Goal: Transaction & Acquisition: Purchase product/service

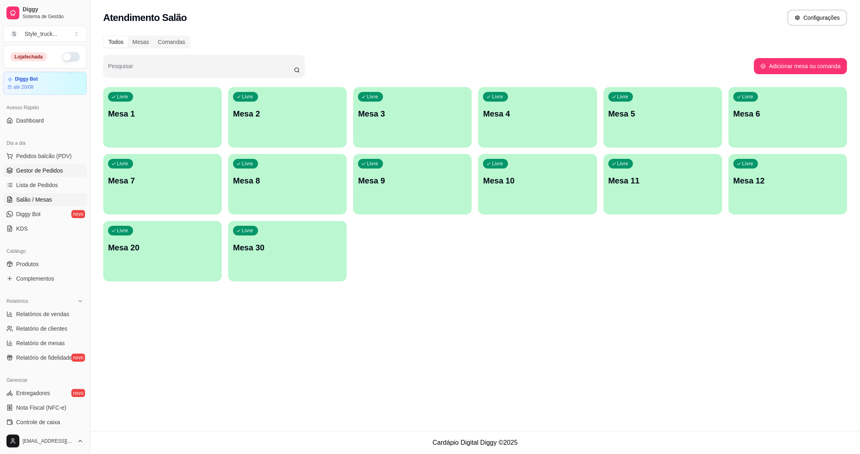
click at [41, 166] on link "Gestor de Pedidos" at bounding box center [44, 170] width 83 height 13
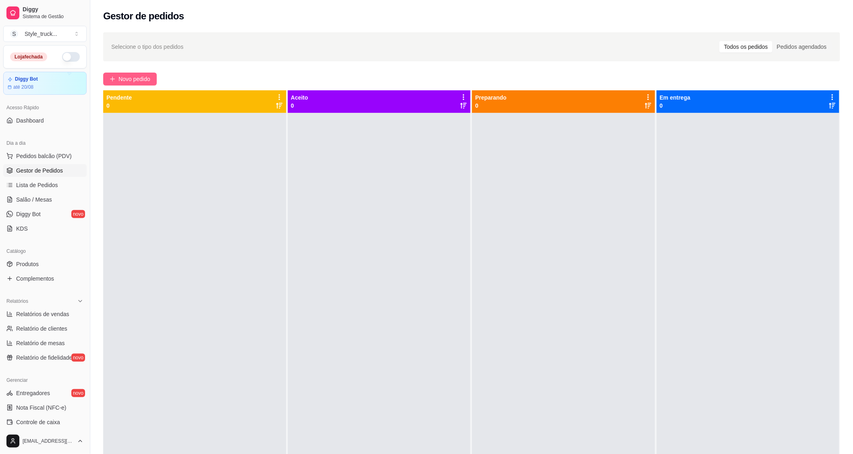
click at [141, 84] on button "Novo pedido" at bounding box center [130, 79] width 54 height 13
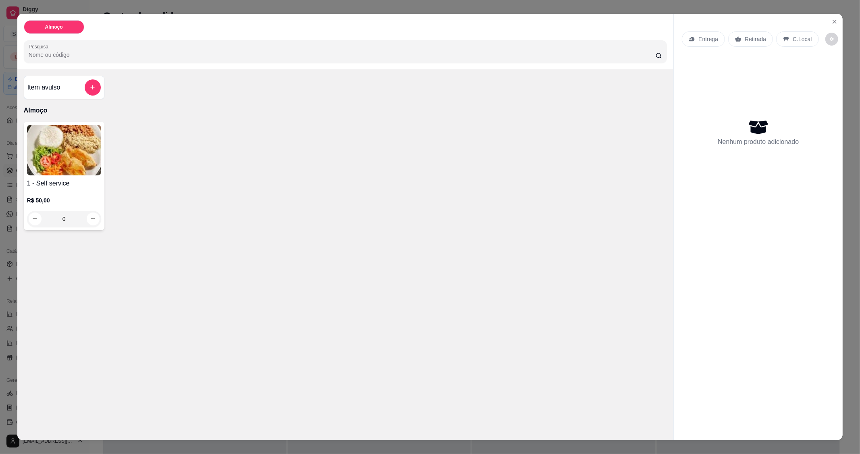
click at [81, 170] on img at bounding box center [64, 150] width 74 height 50
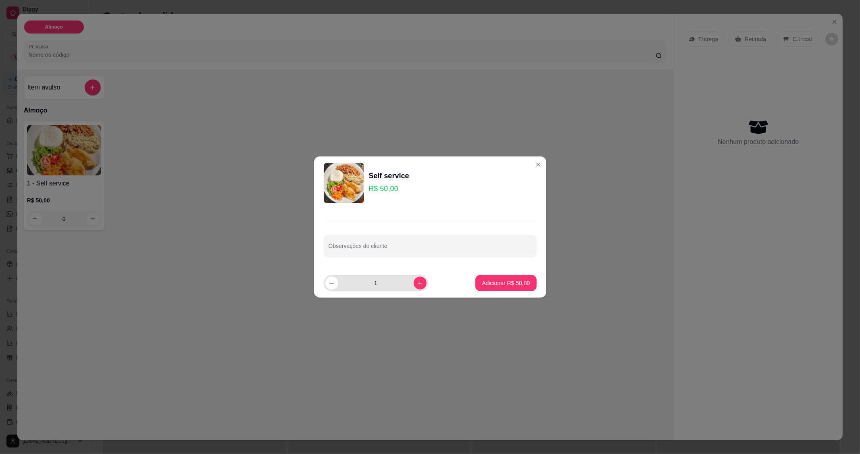
drag, startPoint x: 407, startPoint y: 278, endPoint x: 414, endPoint y: 279, distance: 7.0
click at [407, 277] on input "1" at bounding box center [375, 283] width 75 height 16
click at [417, 280] on icon "increase-product-quantity" at bounding box center [420, 283] width 6 height 6
type input "2"
click at [514, 278] on button "Adicionar R$ 100,00" at bounding box center [504, 283] width 62 height 16
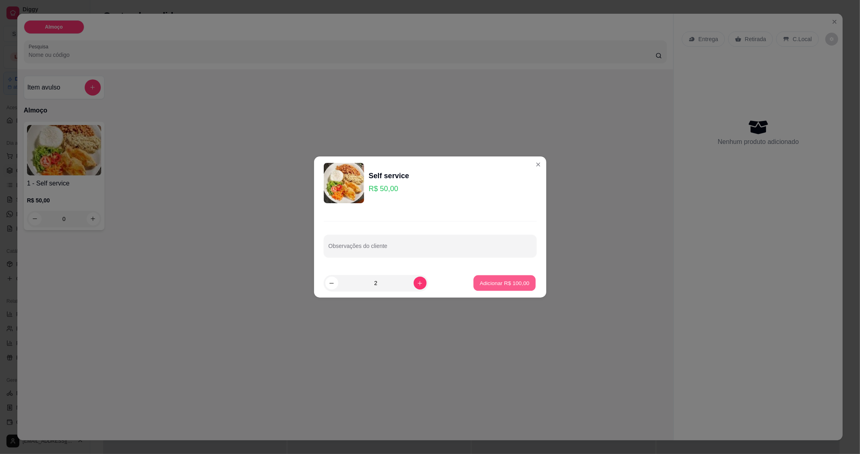
type input "2"
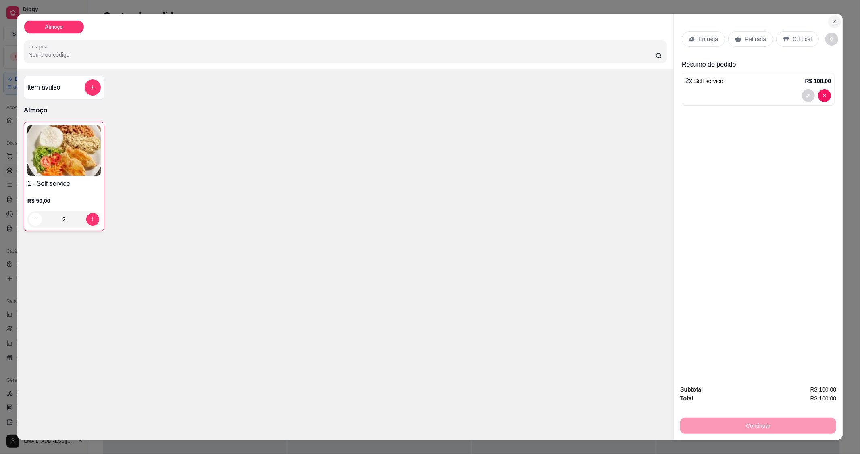
click at [611, 23] on icon "Close" at bounding box center [834, 22] width 6 height 6
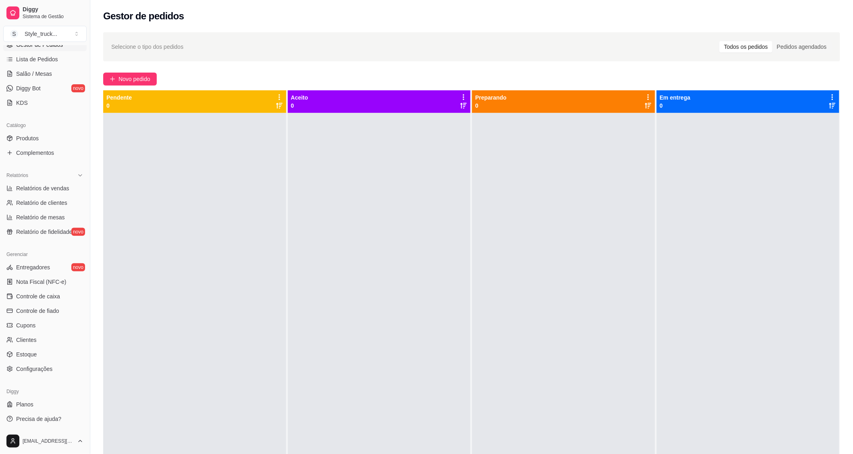
scroll to position [123, 0]
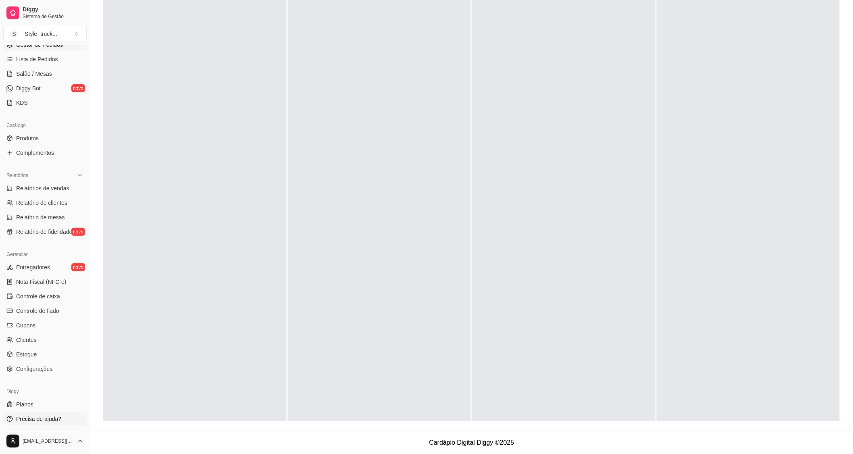
click at [45, 314] on span "Precisa de ajuda?" at bounding box center [38, 419] width 45 height 8
click at [47, 314] on div "Gerenciar Entregadores novo Nota Fiscal (NFC-e) Controle de caixa Controle de f…" at bounding box center [45, 312] width 90 height 134
click at [48, 314] on span "Configurações" at bounding box center [34, 369] width 36 height 8
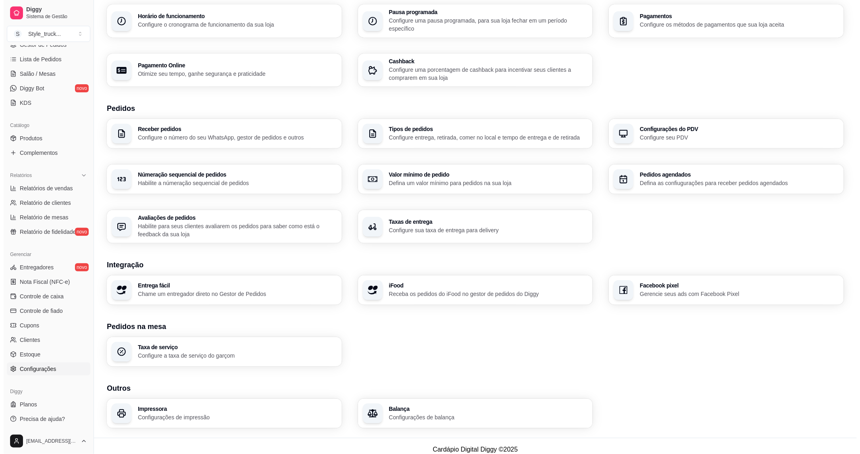
scroll to position [96, 0]
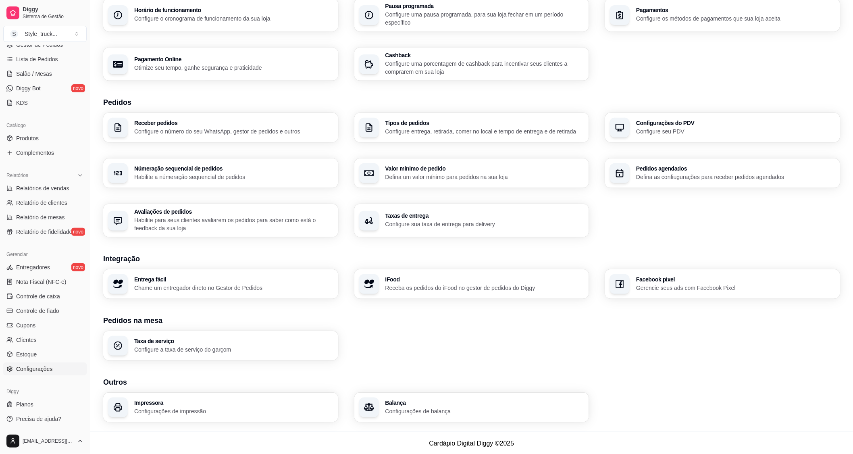
click at [144, 314] on p "Configure a taxa de serviço do garçom" at bounding box center [233, 349] width 199 height 8
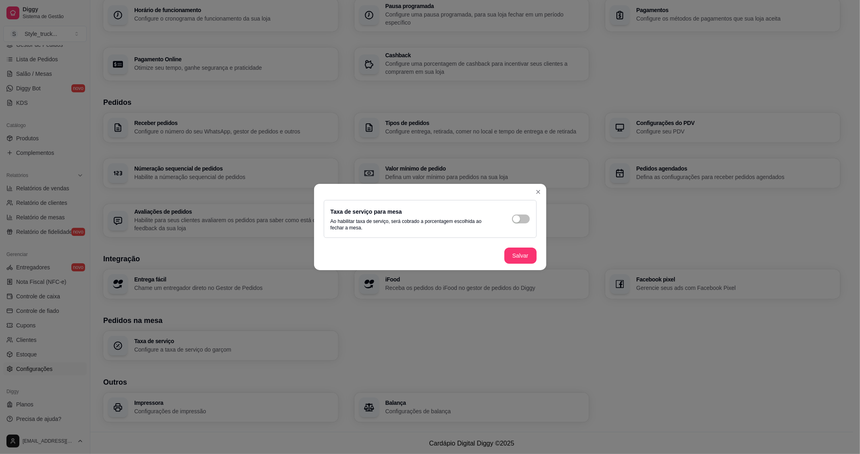
click at [512, 243] on footer "Salvar" at bounding box center [430, 255] width 232 height 29
click at [522, 266] on footer "Salvar" at bounding box center [430, 255] width 232 height 29
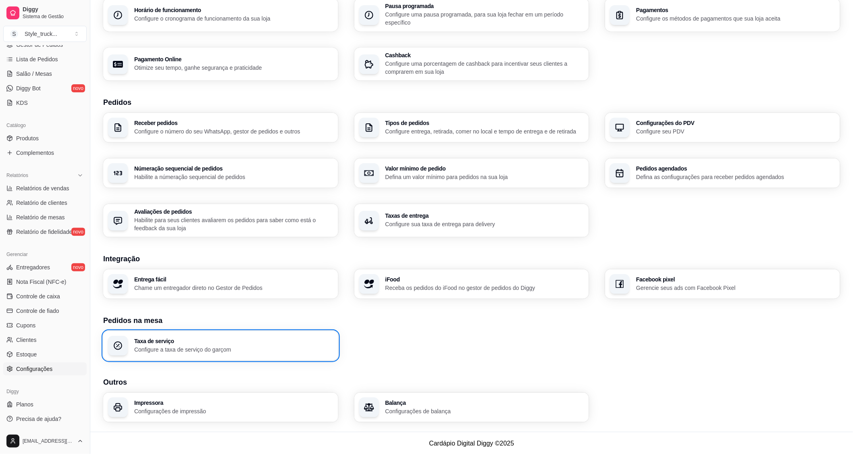
click at [155, 314] on h3 "Outros" at bounding box center [471, 381] width 737 height 11
click at [168, 314] on h3 "Impressora" at bounding box center [233, 403] width 199 height 6
click at [152, 314] on p "Configurações de impressão" at bounding box center [233, 411] width 199 height 8
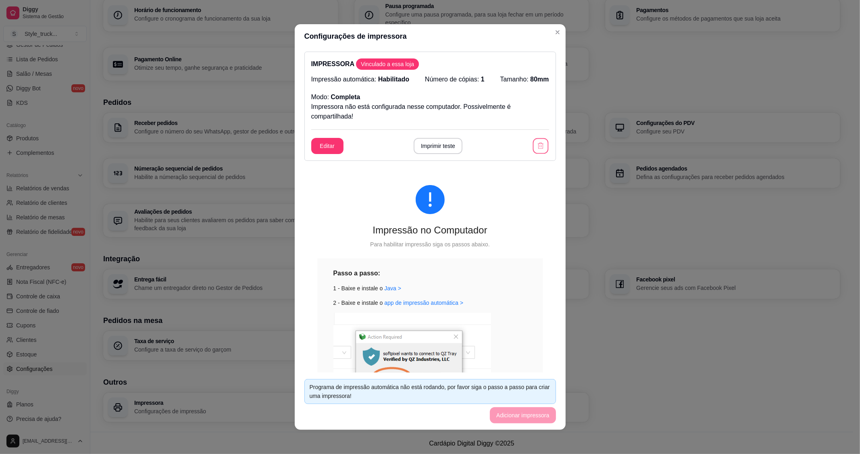
click at [536, 150] on button "button" at bounding box center [541, 146] width 16 height 16
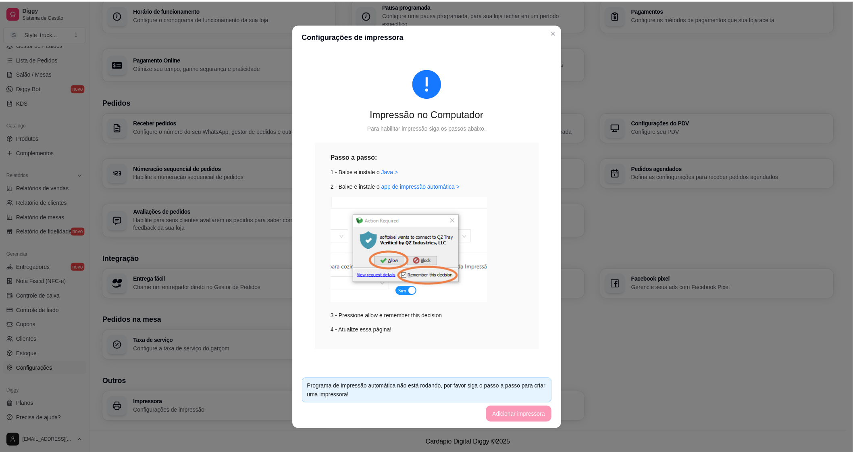
scroll to position [0, 0]
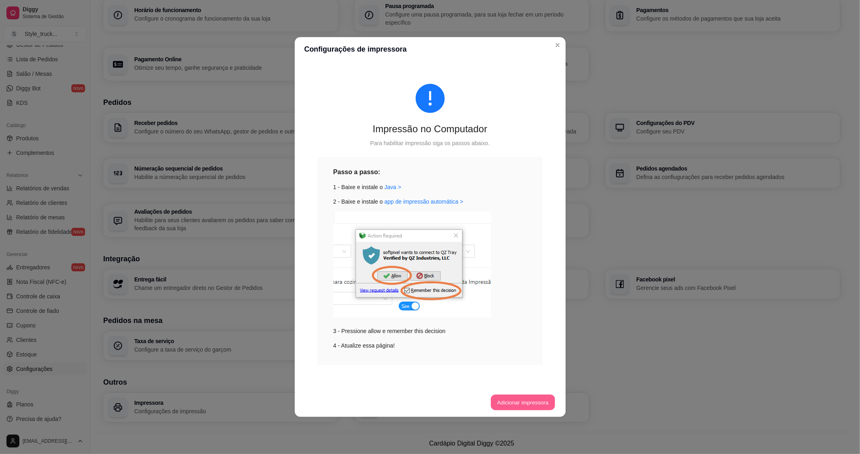
click at [516, 314] on button "Adicionar impressora" at bounding box center [522, 403] width 64 height 16
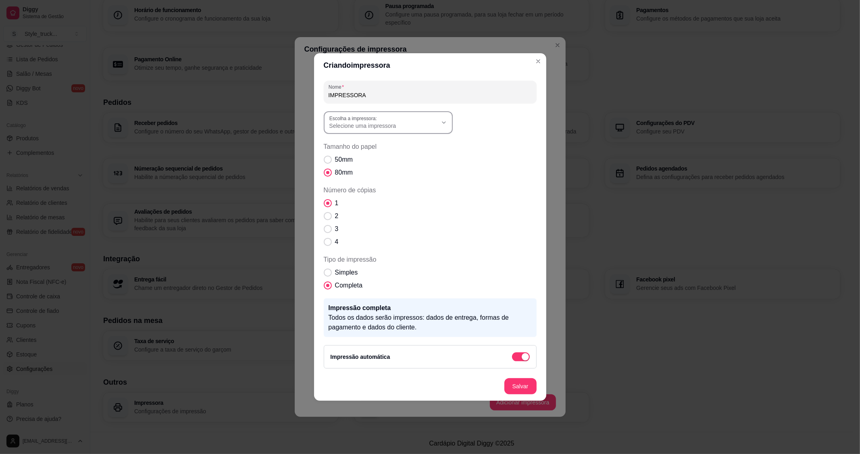
click at [424, 126] on span "Selecione uma impressora" at bounding box center [383, 126] width 108 height 8
click at [364, 141] on span "POS-80" at bounding box center [384, 145] width 104 height 8
type input "POS-80"
select select "POS-80"
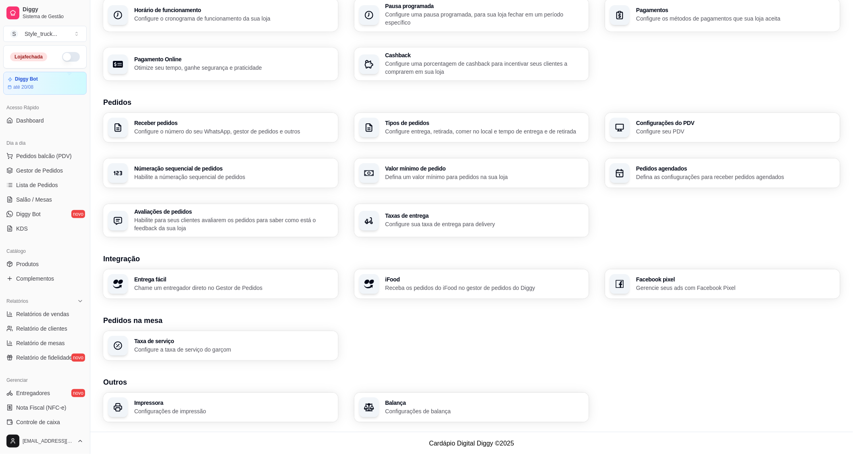
click at [22, 147] on div "Dia a dia" at bounding box center [44, 143] width 83 height 13
click at [31, 156] on span "Pedidos balcão (PDV)" at bounding box center [44, 156] width 56 height 8
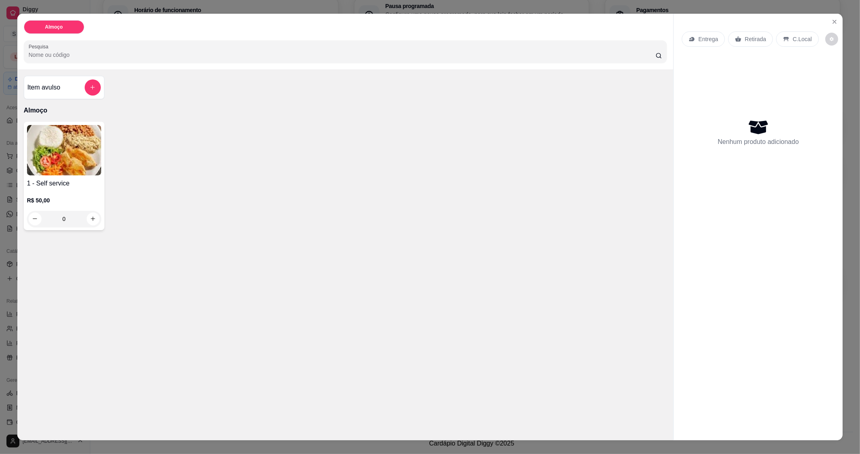
click at [106, 178] on div "1 - Self service R$ 50,00 0" at bounding box center [345, 176] width 643 height 108
click at [86, 221] on div "0" at bounding box center [64, 219] width 71 height 16
click at [93, 220] on button "increase-product-quantity" at bounding box center [93, 218] width 13 height 13
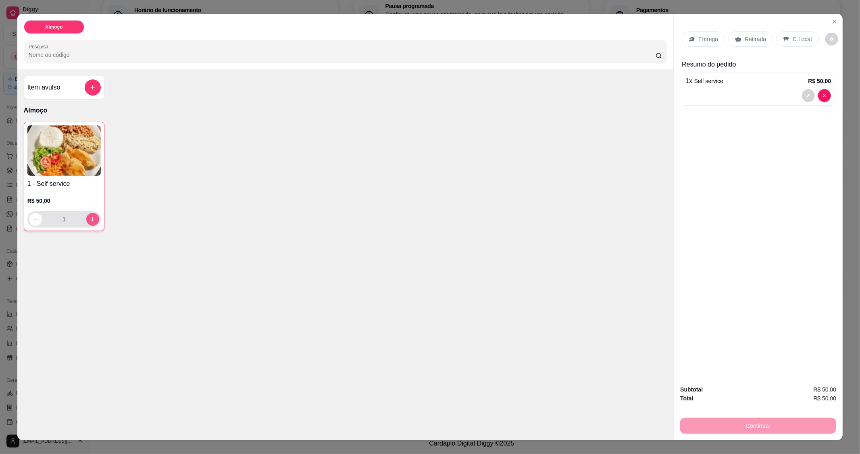
click at [89, 221] on icon "increase-product-quantity" at bounding box center [92, 219] width 6 height 6
type input "2"
click at [611, 39] on p "C.Local" at bounding box center [801, 39] width 19 height 8
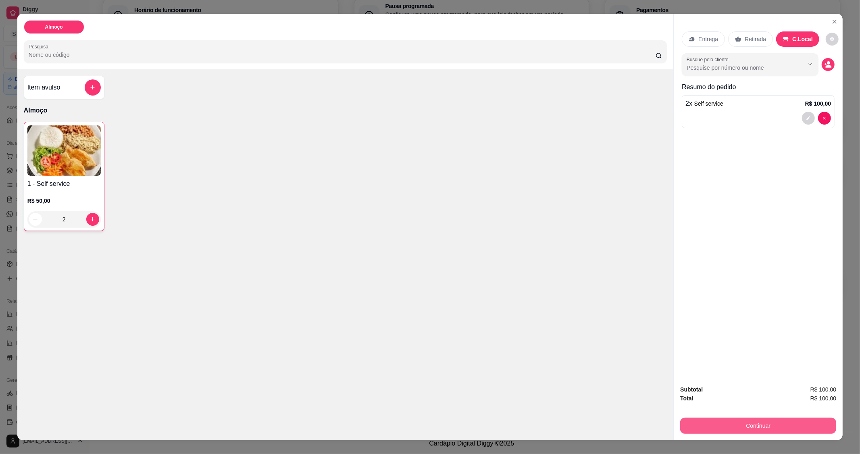
click at [611, 314] on button "Continuar" at bounding box center [758, 425] width 156 height 16
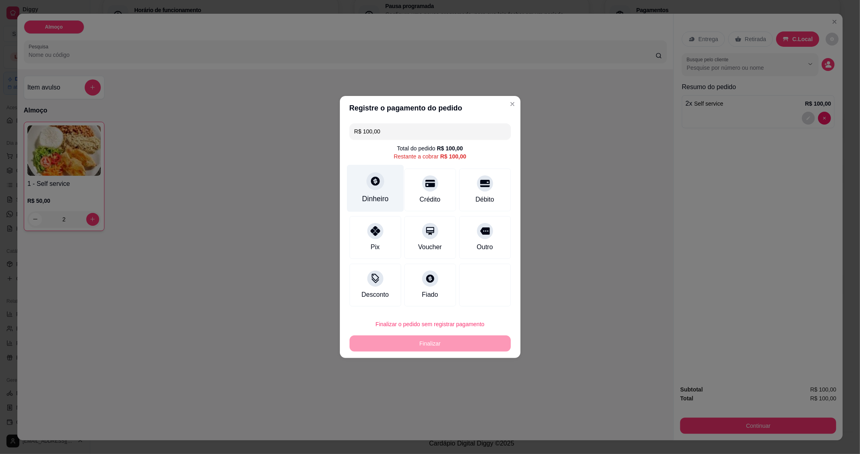
click at [368, 200] on div "Dinheiro" at bounding box center [375, 198] width 27 height 10
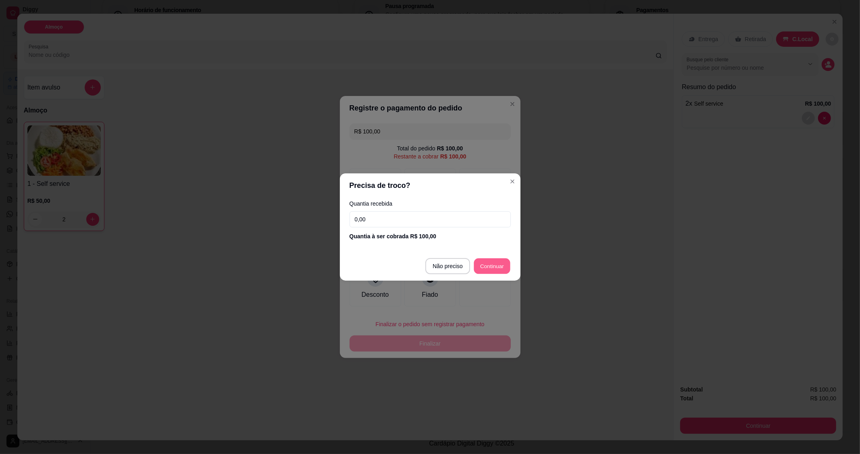
type input "R$ 0,00"
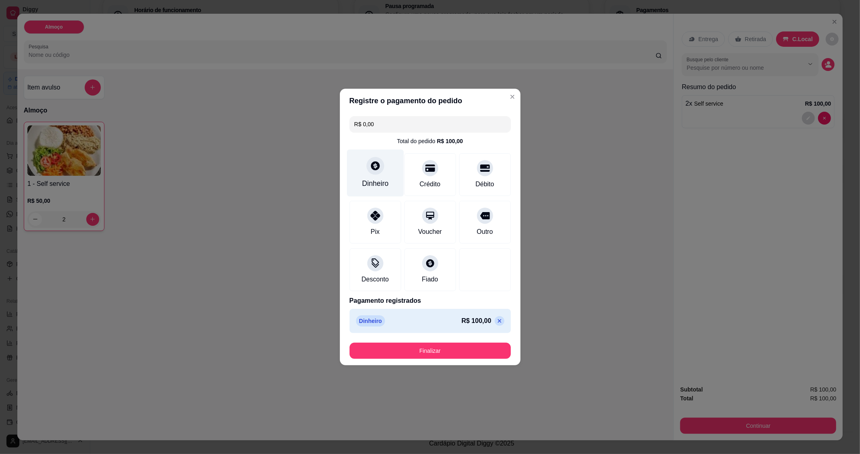
click at [375, 174] on div at bounding box center [375, 166] width 18 height 18
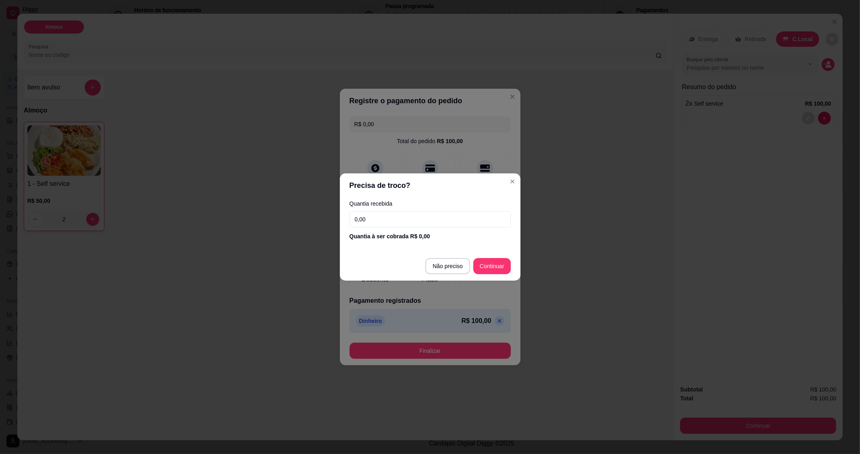
click at [392, 227] on div "Quantia recebida 0,00 Quantia à ser cobrada R$ 0,00" at bounding box center [430, 220] width 181 height 46
click at [391, 220] on input "0,00" at bounding box center [429, 219] width 161 height 16
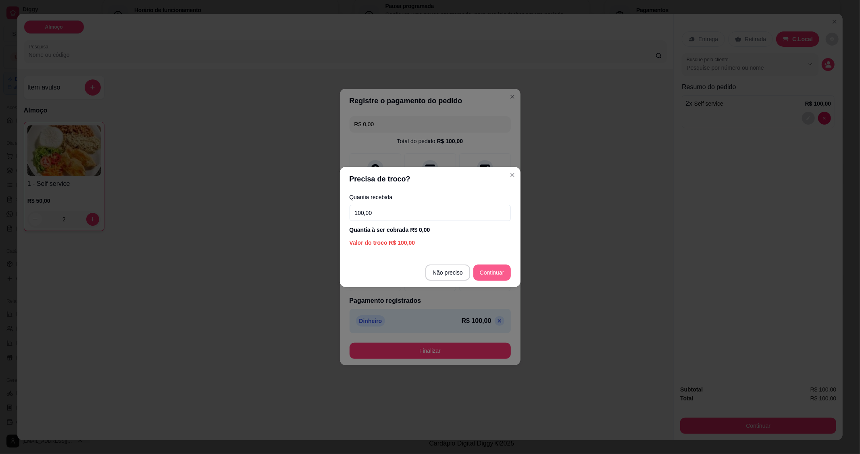
type input "100,00"
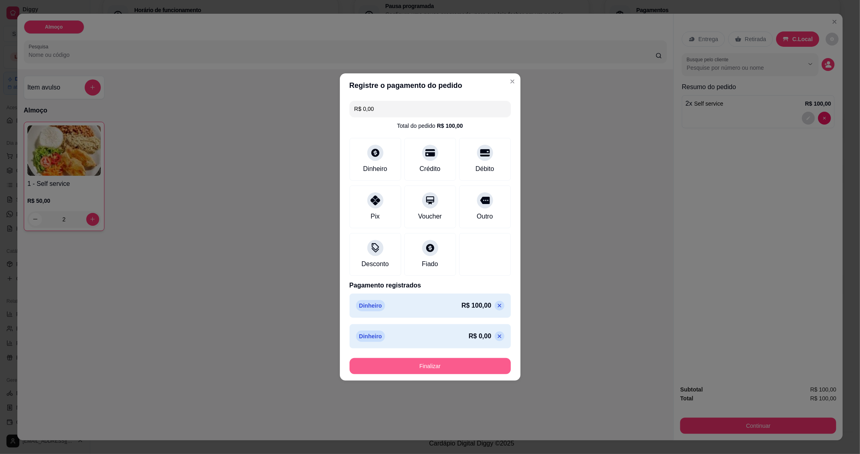
click at [413, 314] on button "Finalizar" at bounding box center [429, 366] width 161 height 16
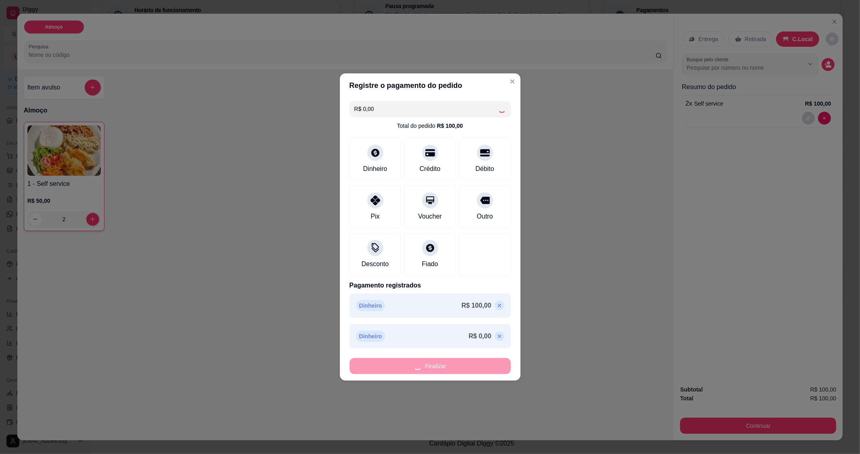
type input "0"
type input "-R$ 100,00"
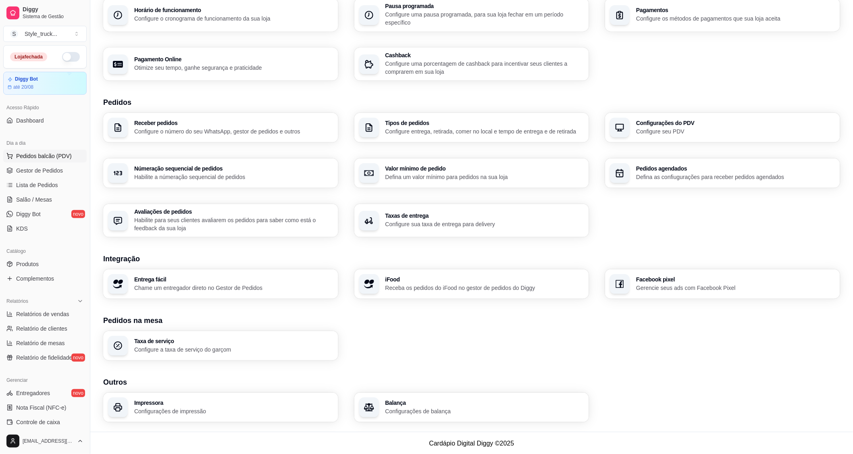
click at [51, 159] on span "Pedidos balcão (PDV)" at bounding box center [44, 156] width 56 height 8
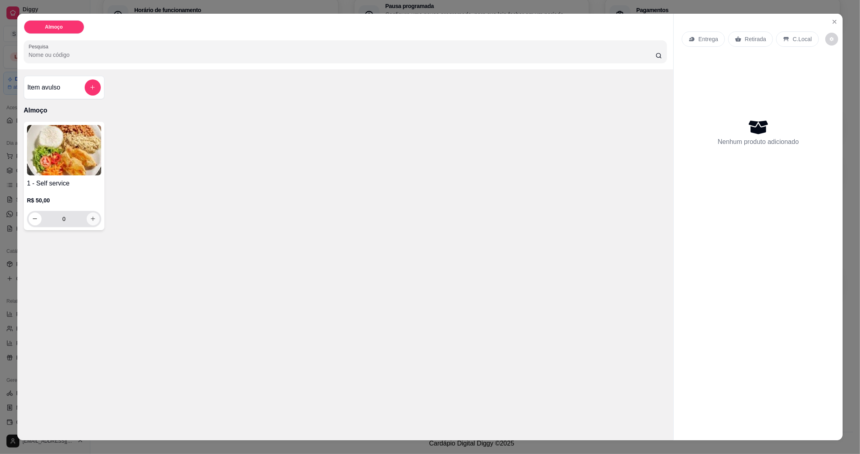
click at [92, 222] on button "increase-product-quantity" at bounding box center [93, 218] width 13 height 13
type input "1"
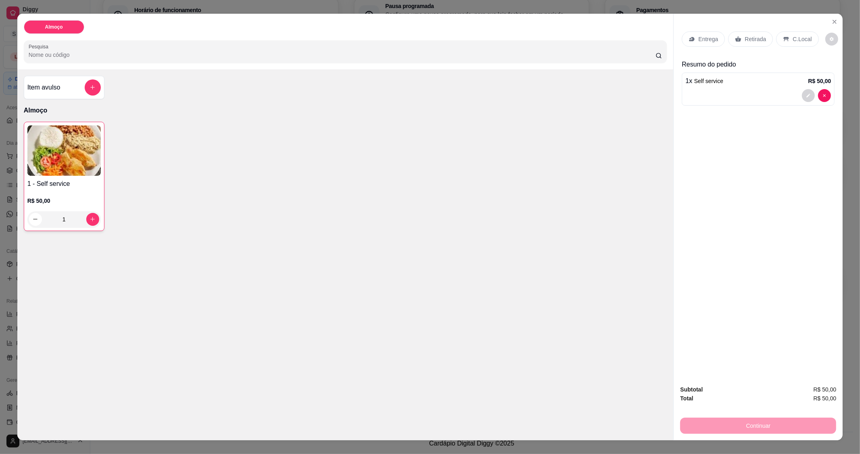
click at [611, 37] on div "C.Local" at bounding box center [797, 38] width 42 height 15
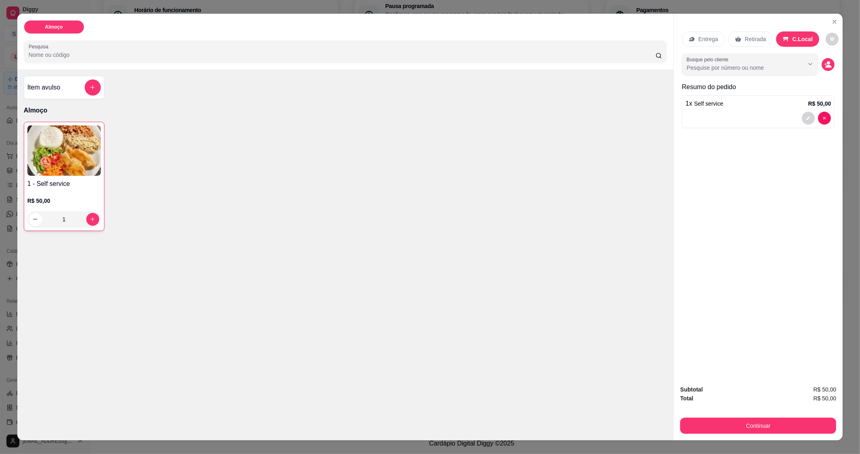
drag, startPoint x: 828, startPoint y: 331, endPoint x: 818, endPoint y: 353, distance: 23.8
click at [611, 314] on div "Entrega Retirada C.Local Busque pelo cliente Resumo do pedido 1 x Self service …" at bounding box center [757, 196] width 169 height 365
click at [611, 314] on button "Continuar" at bounding box center [757, 426] width 151 height 16
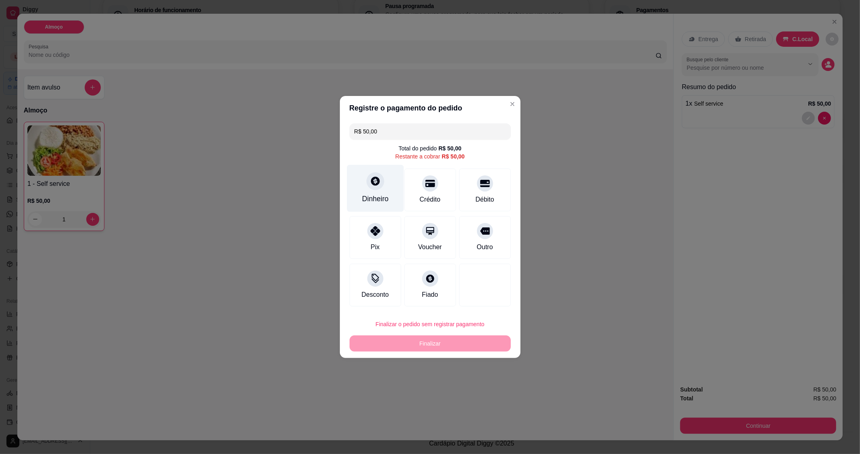
click at [378, 187] on div at bounding box center [375, 181] width 18 height 18
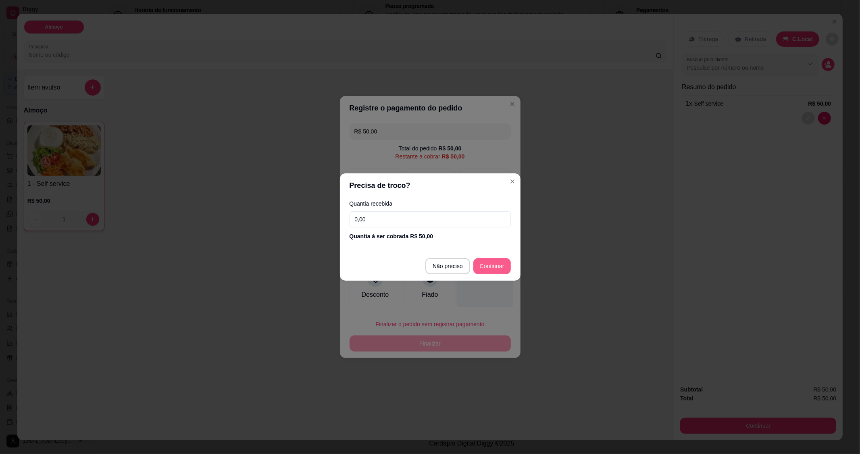
type input "R$ 0,00"
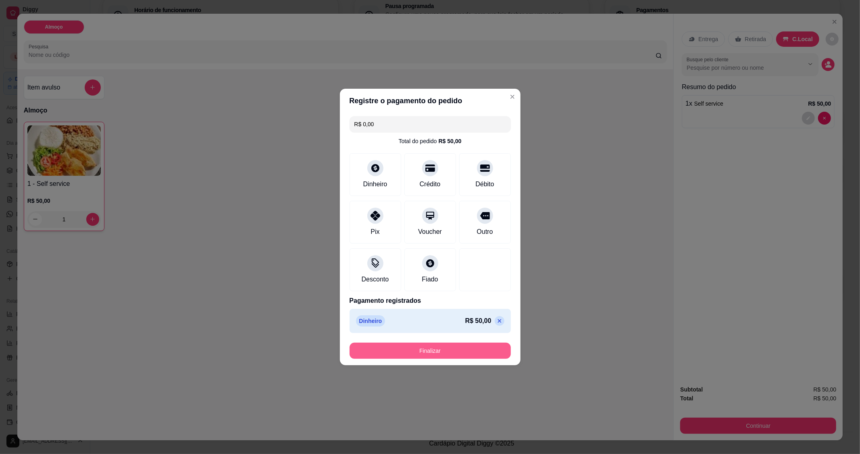
click at [477, 314] on button "Finalizar" at bounding box center [429, 351] width 161 height 16
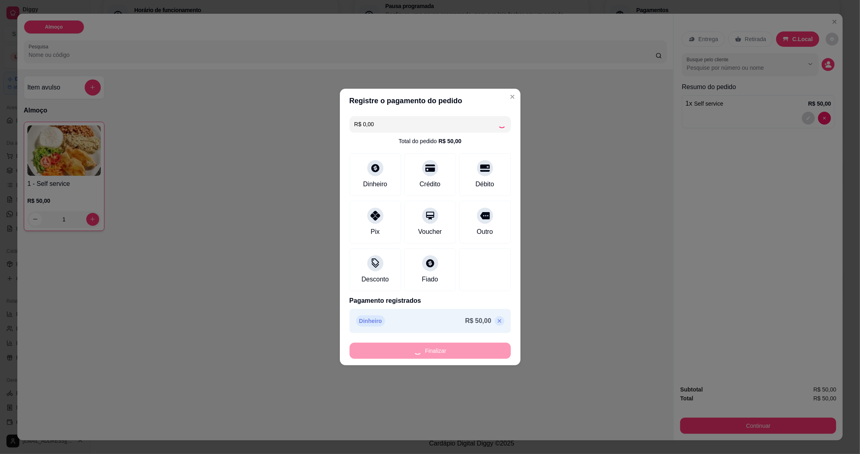
type input "0"
type input "-R$ 50,00"
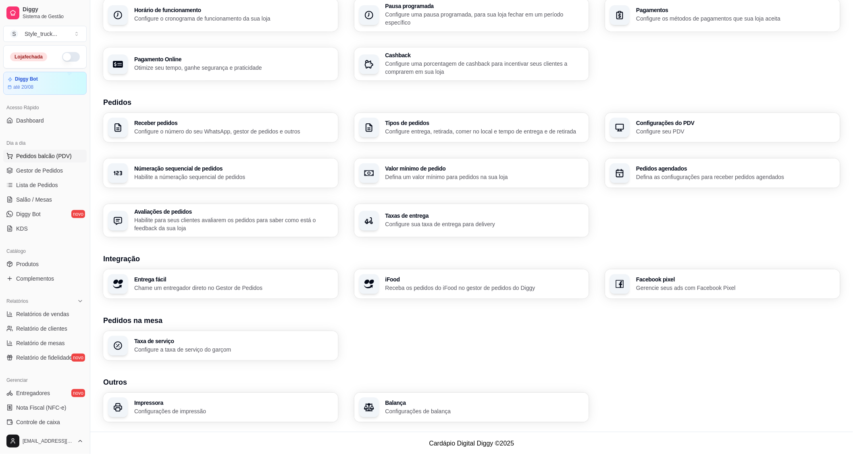
click at [46, 157] on span "Pedidos balcão (PDV)" at bounding box center [44, 156] width 56 height 8
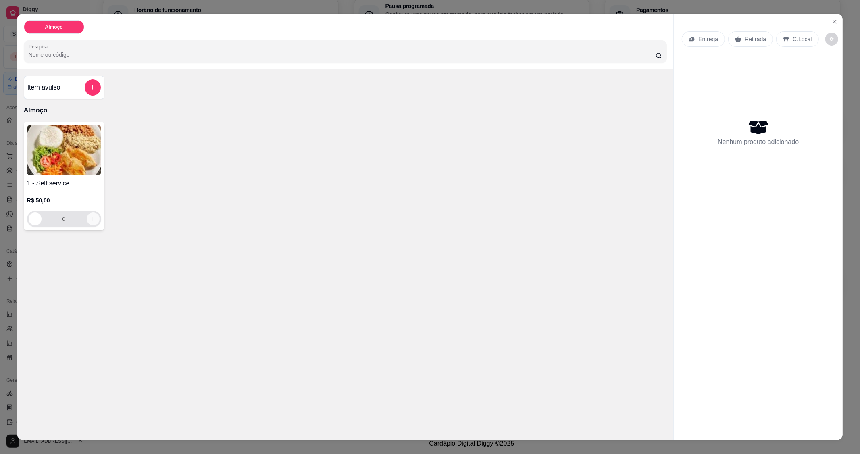
click at [90, 220] on icon "increase-product-quantity" at bounding box center [93, 219] width 6 height 6
type input "1"
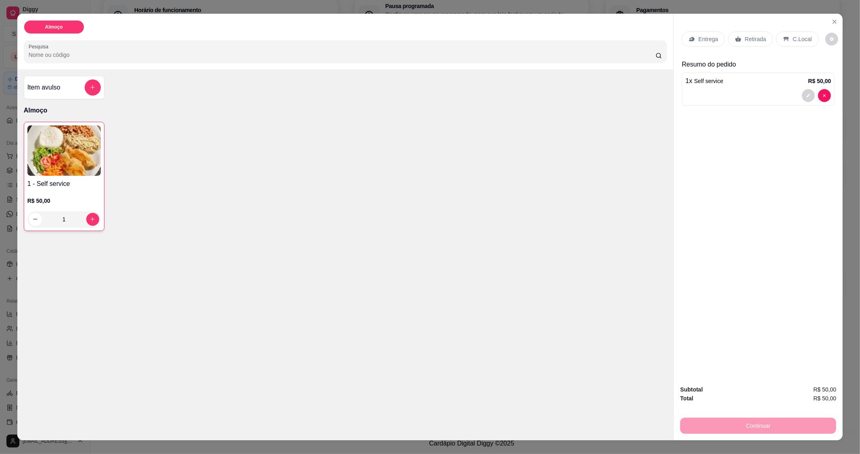
click at [611, 37] on p "C.Local" at bounding box center [801, 39] width 19 height 8
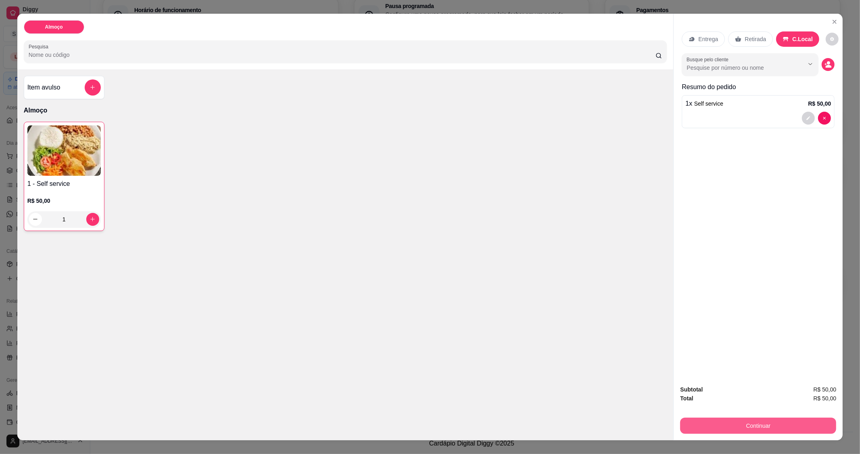
click at [611, 314] on button "Continuar" at bounding box center [758, 425] width 156 height 16
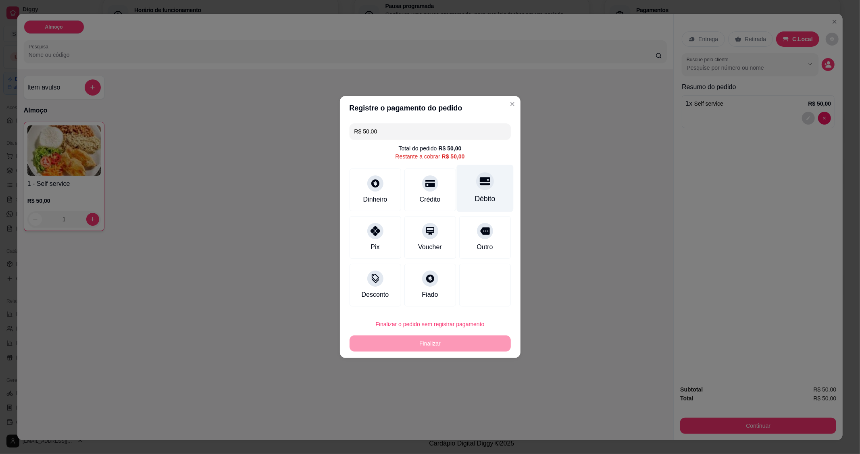
click at [483, 195] on div "Débito" at bounding box center [484, 198] width 21 height 10
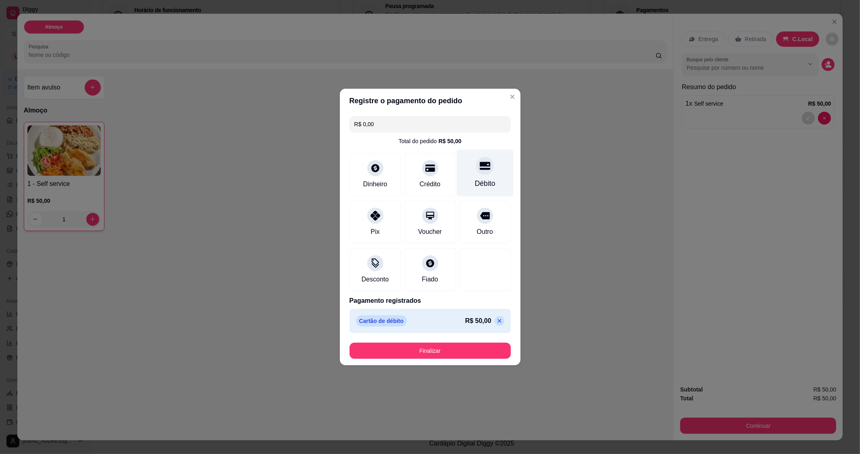
type input "R$ 0,00"
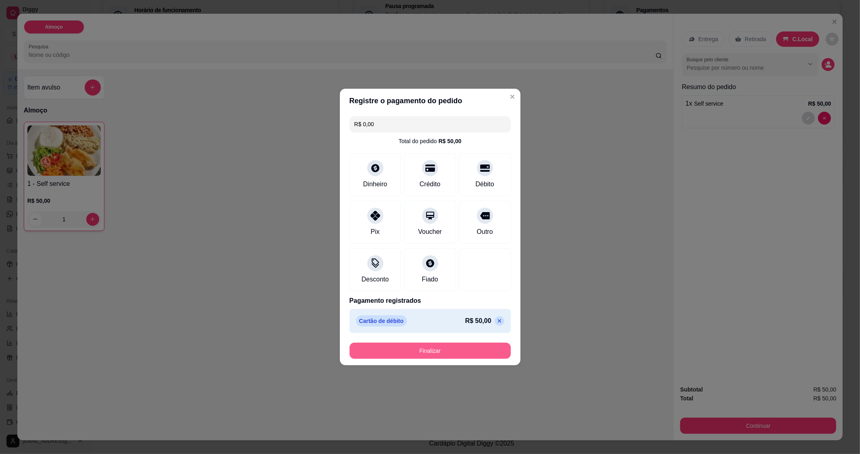
click at [459, 314] on button "Finalizar" at bounding box center [429, 351] width 161 height 16
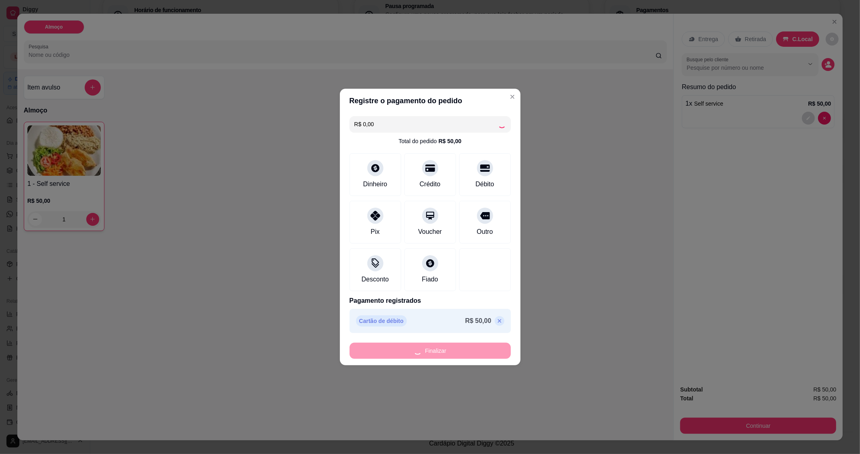
type input "0"
type input "-R$ 50,00"
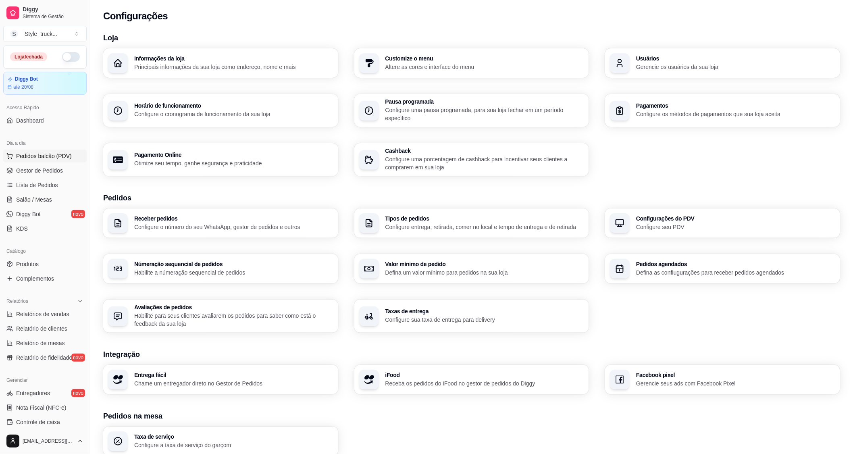
click at [56, 155] on span "Pedidos balcão (PDV)" at bounding box center [44, 156] width 56 height 8
click at [53, 148] on div "Dia a dia" at bounding box center [44, 143] width 83 height 13
click at [55, 156] on span "Pedidos balcão (PDV)" at bounding box center [44, 156] width 56 height 8
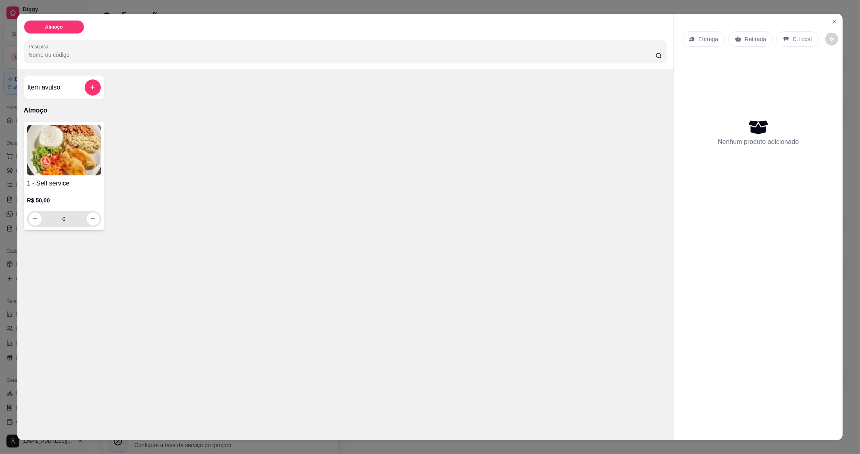
click at [84, 212] on div "0" at bounding box center [64, 219] width 71 height 16
click at [90, 220] on icon "increase-product-quantity" at bounding box center [93, 219] width 6 height 6
type input "1"
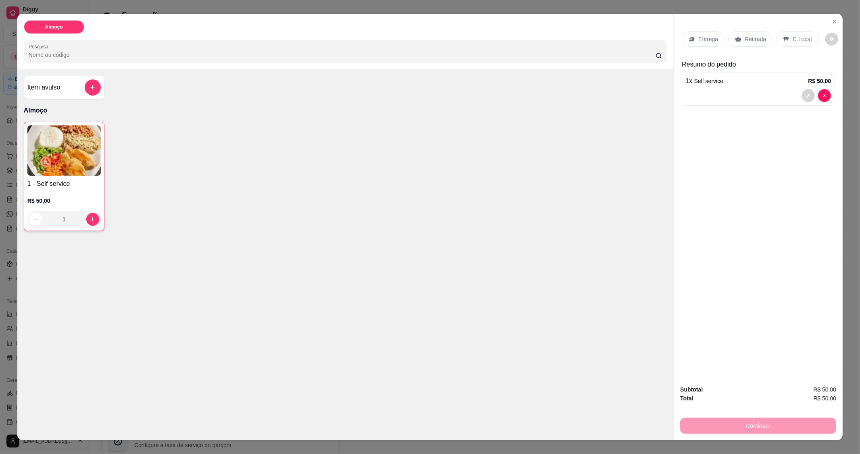
click at [611, 42] on p "C.Local" at bounding box center [801, 39] width 19 height 8
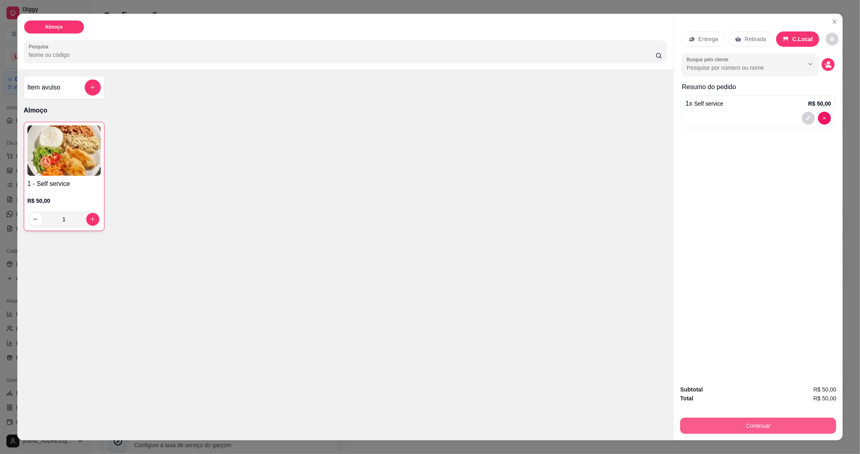
click at [611, 314] on button "Continuar" at bounding box center [758, 425] width 156 height 16
